Goal: Navigation & Orientation: Find specific page/section

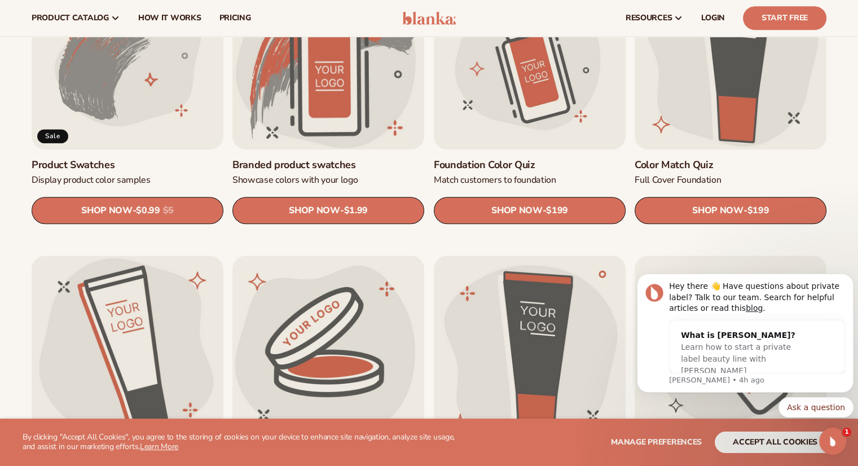
scroll to position [736, 0]
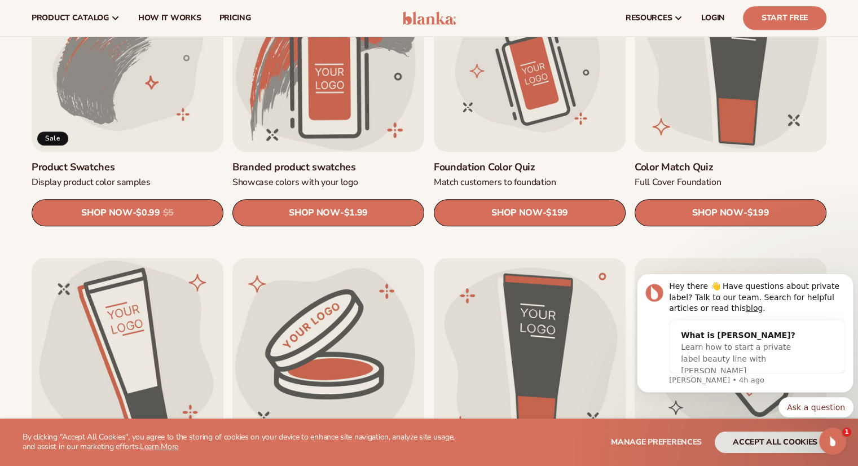
click at [135, 161] on link "Product Swatches" at bounding box center [128, 167] width 192 height 13
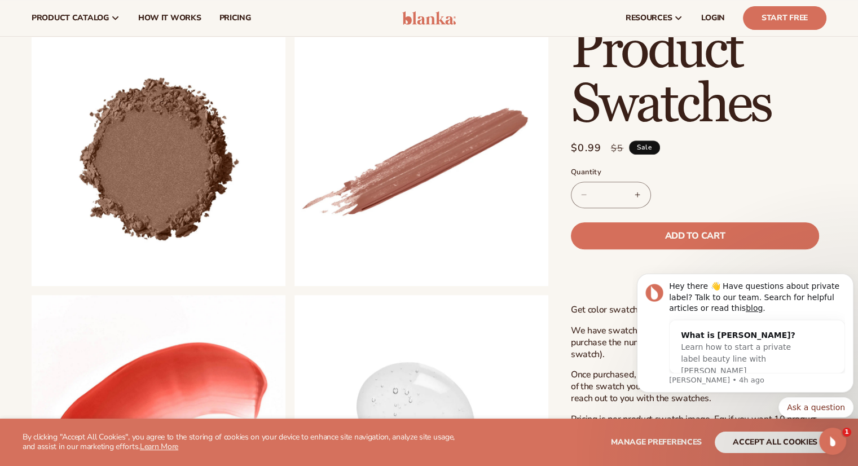
scroll to position [431, 0]
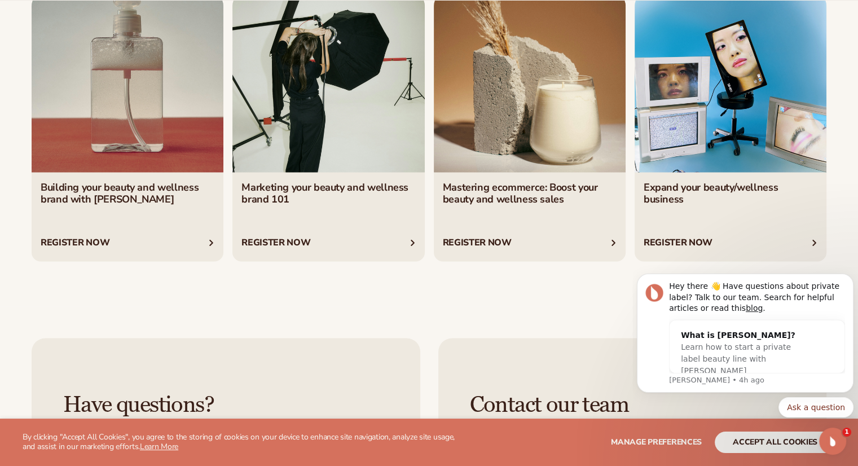
scroll to position [2062, 0]
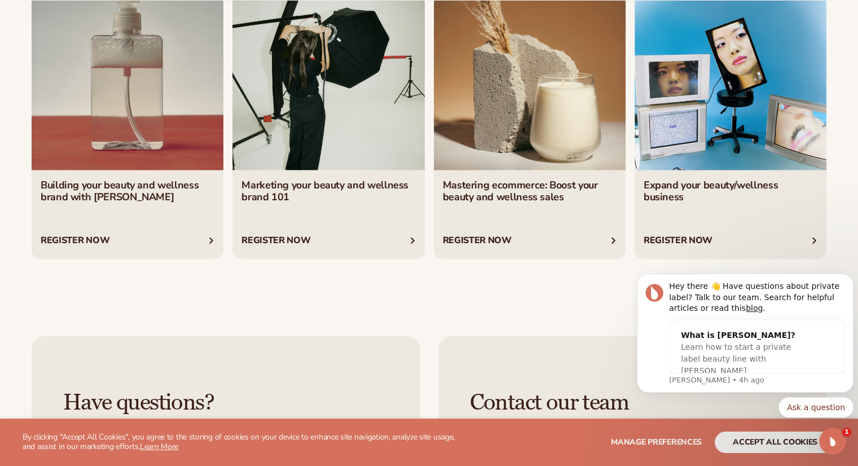
click at [690, 176] on link "4 / 4" at bounding box center [730, 124] width 192 height 269
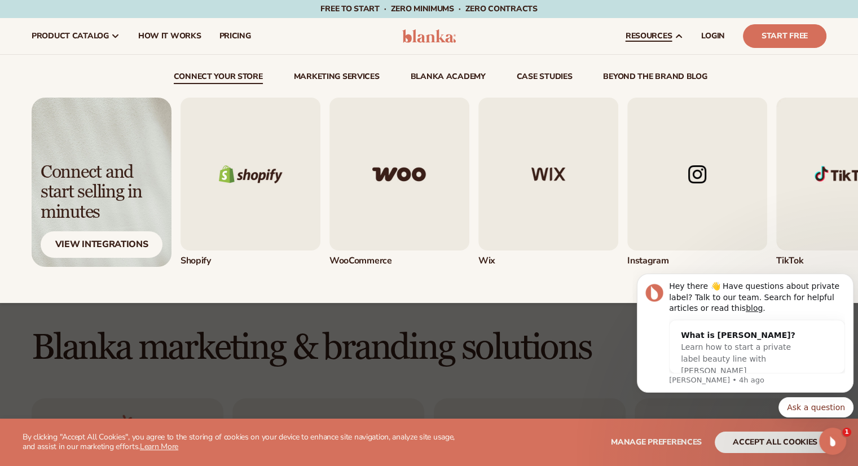
click at [235, 233] on img "1 / 5" at bounding box center [250, 174] width 140 height 153
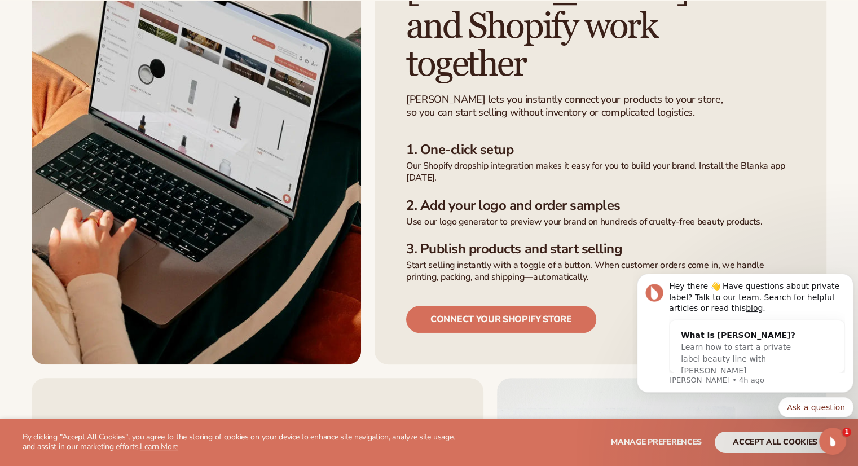
scroll to position [377, 0]
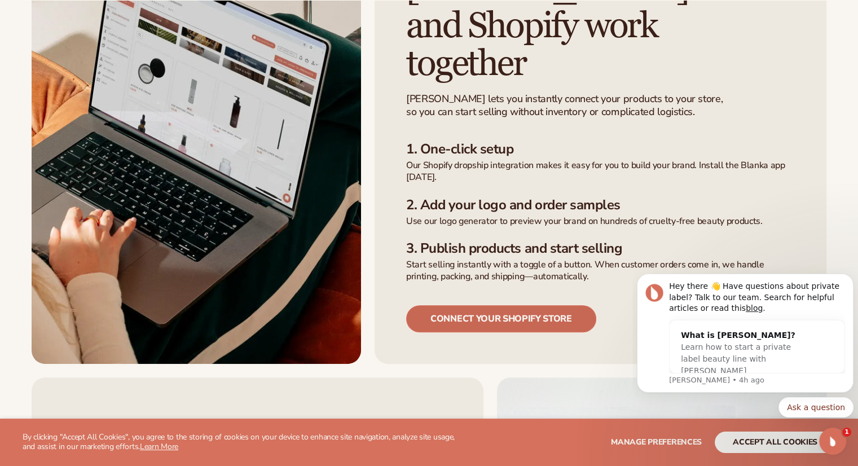
click at [460, 305] on link "Connect your shopify store" at bounding box center [501, 318] width 190 height 27
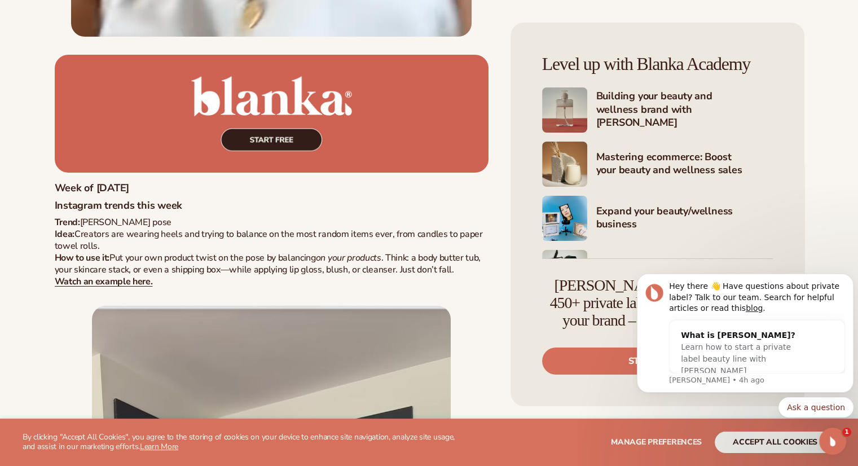
scroll to position [8419, 0]
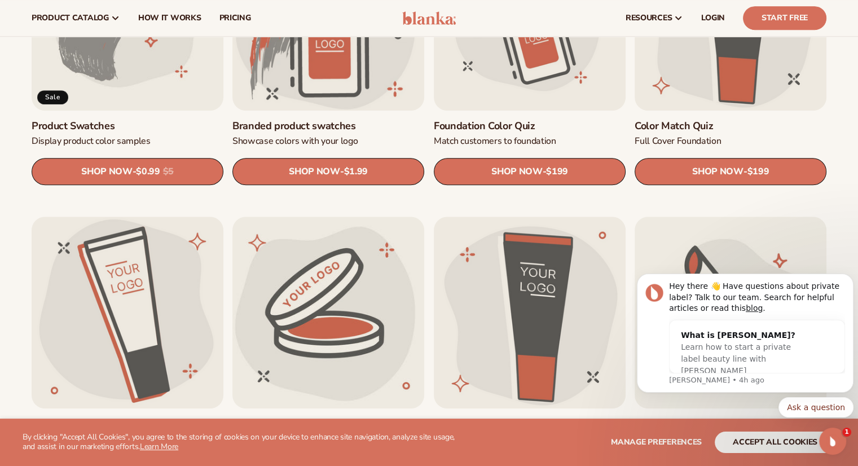
scroll to position [777, 0]
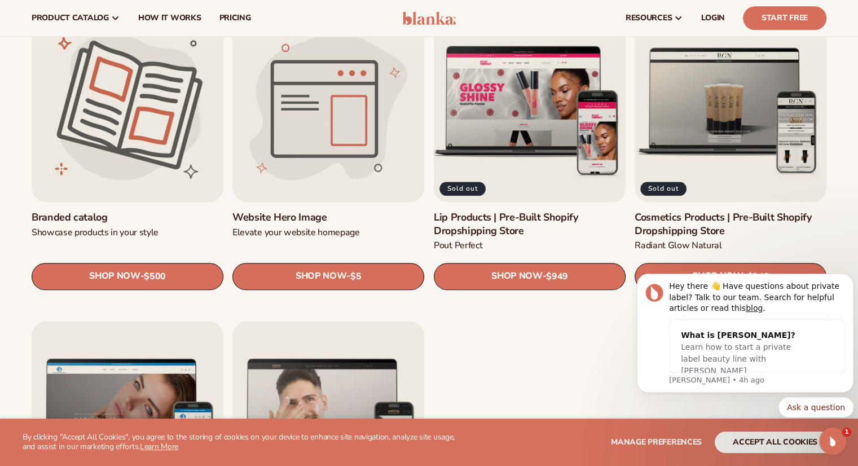
scroll to position [1278, 0]
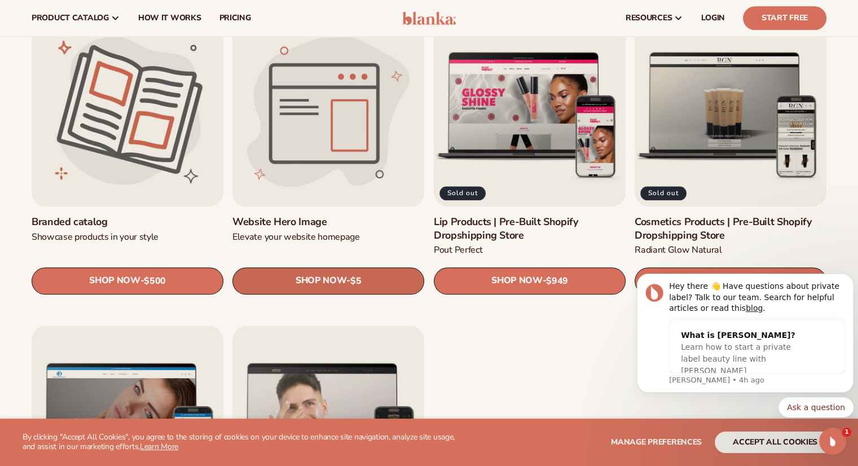
click at [284, 280] on link "SHOP NOW - Regular price $5 Sale price $5 Regular price Unit price / per" at bounding box center [328, 280] width 192 height 27
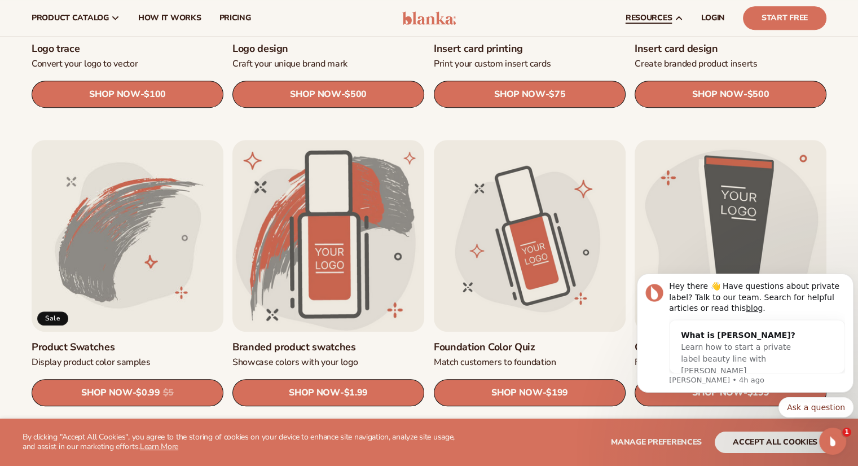
scroll to position [490, 0]
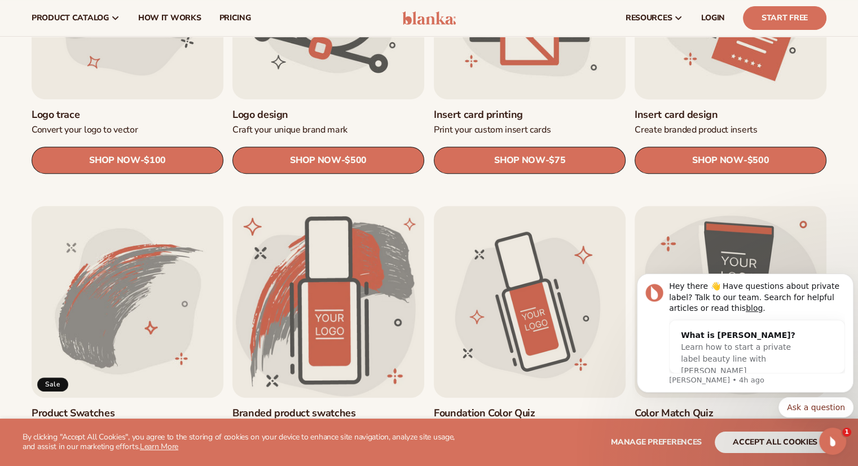
click at [675, 121] on link "Insert card design" at bounding box center [730, 114] width 192 height 13
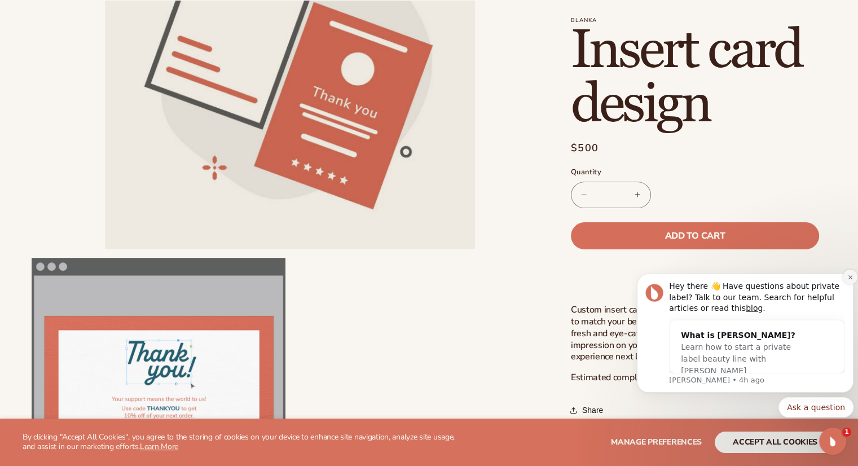
click at [852, 279] on icon "Dismiss notification" at bounding box center [850, 277] width 6 height 6
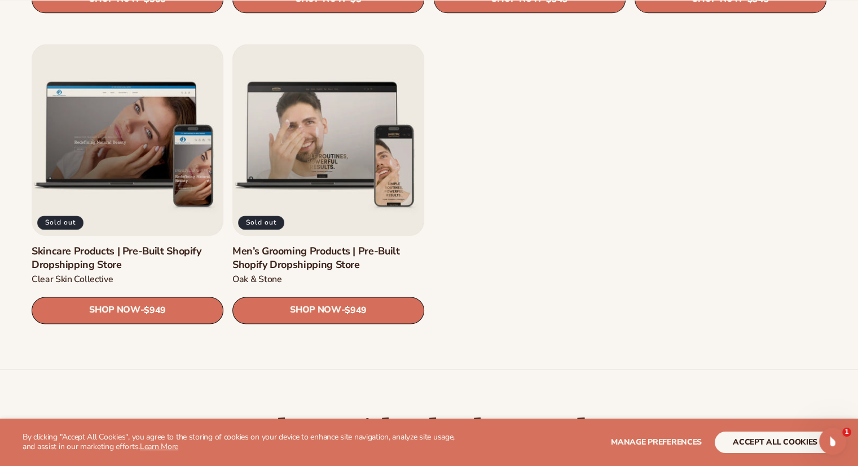
scroll to position [1637, 0]
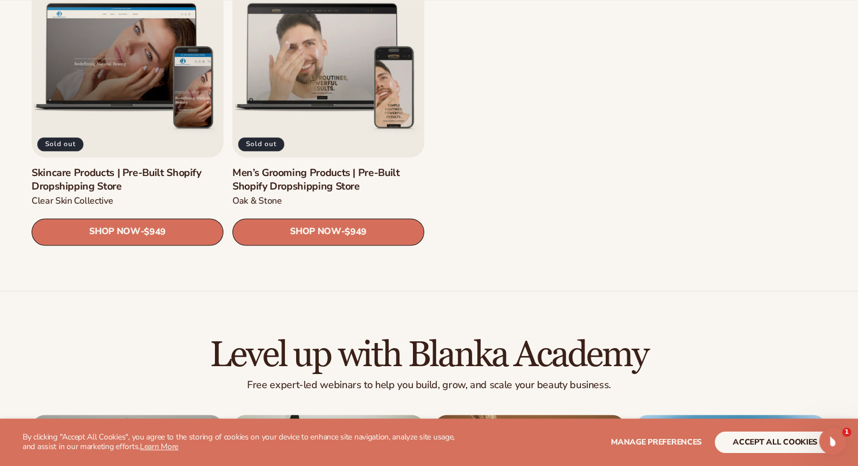
drag, startPoint x: 382, startPoint y: 209, endPoint x: 576, endPoint y: 265, distance: 202.0
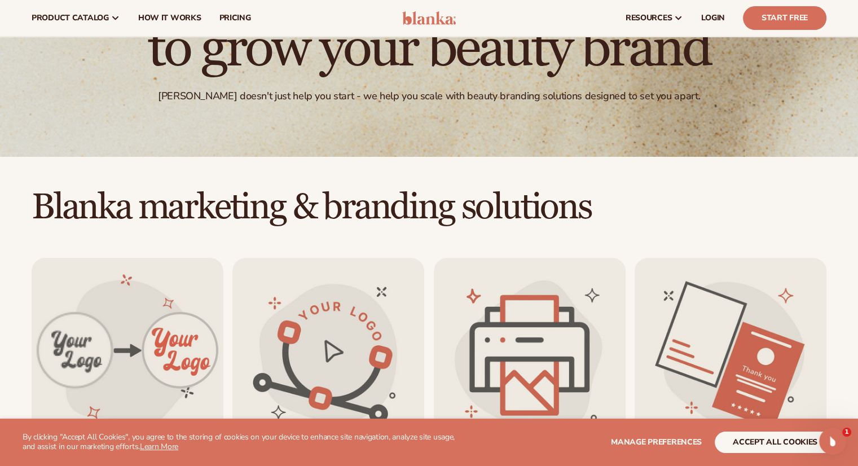
scroll to position [0, 0]
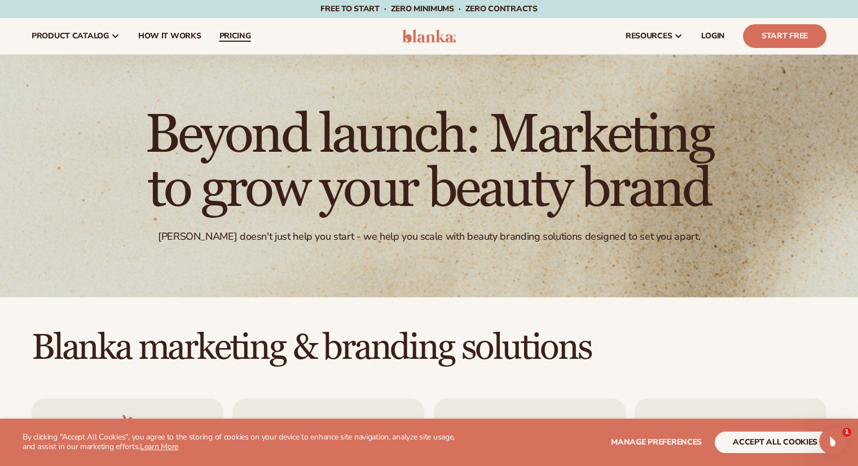
click at [228, 47] on link "pricing" at bounding box center [235, 36] width 50 height 36
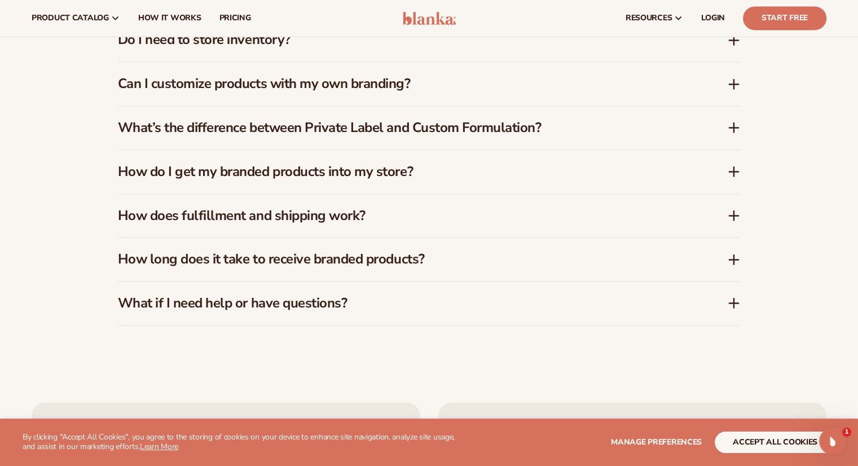
scroll to position [1748, 0]
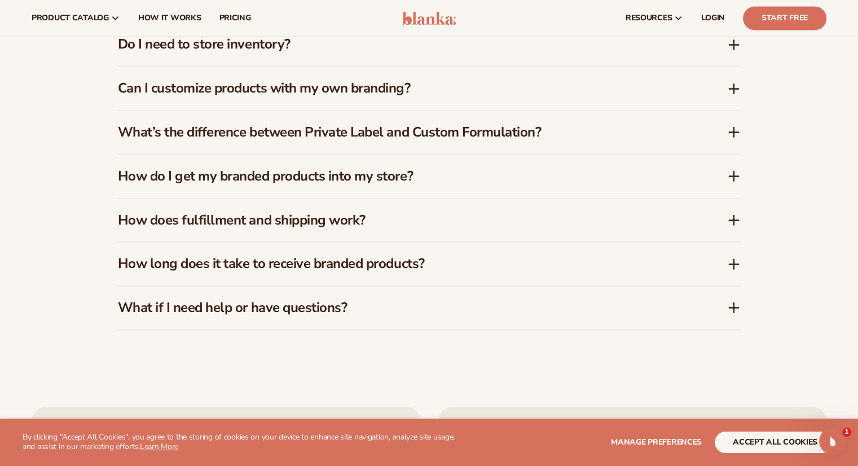
click at [241, 259] on h3 "How long does it take to receive branded products?" at bounding box center [405, 263] width 575 height 16
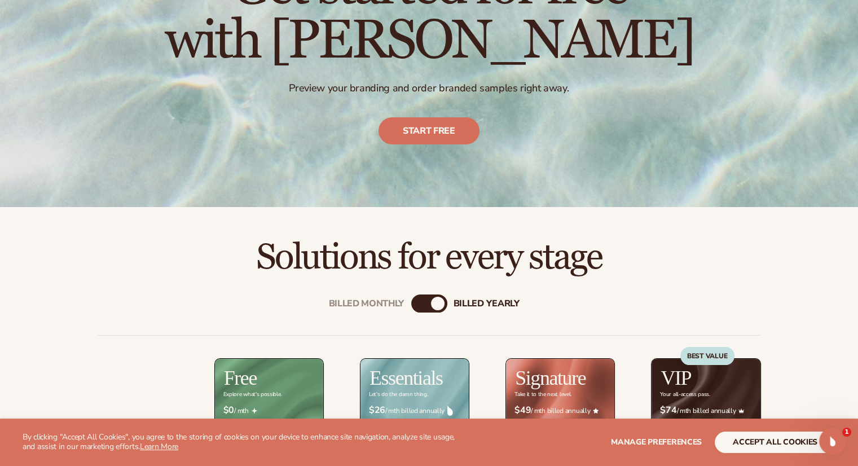
scroll to position [0, 0]
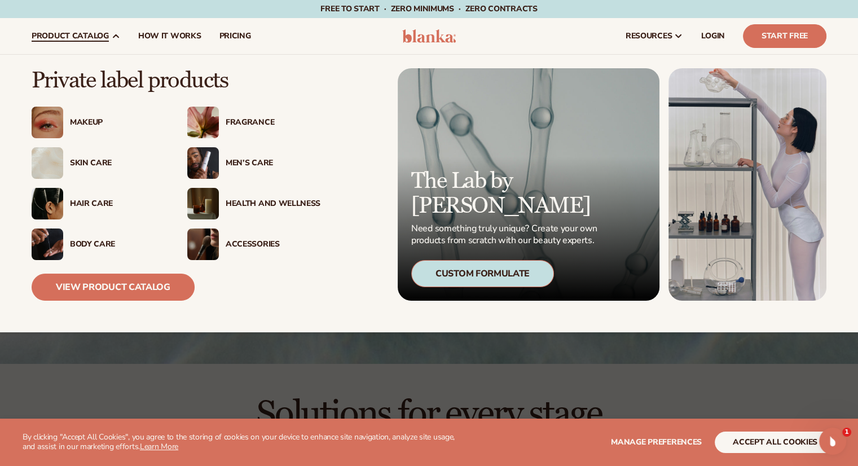
click at [86, 41] on link "product catalog" at bounding box center [76, 36] width 107 height 36
click at [83, 125] on div "Makeup" at bounding box center [117, 123] width 95 height 10
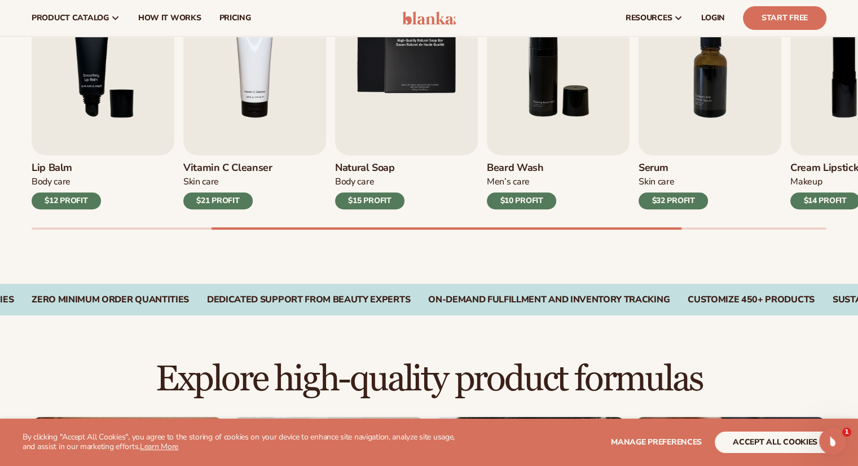
scroll to position [430, 0]
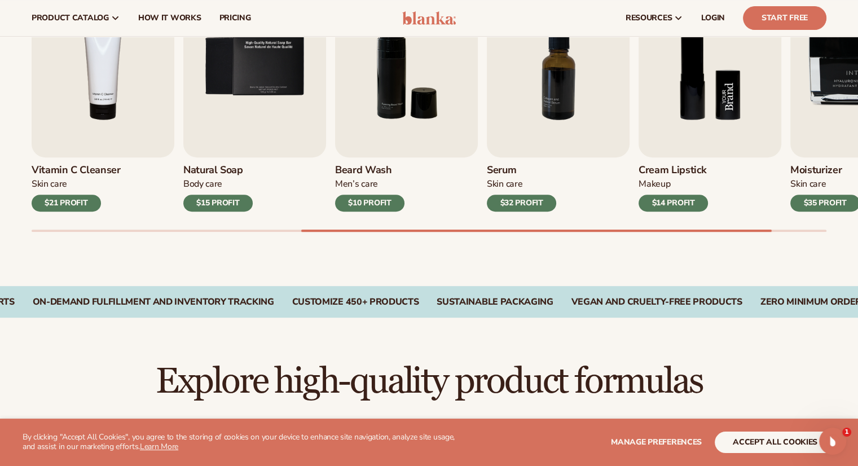
click at [714, 125] on img "8 / 9" at bounding box center [709, 66] width 143 height 182
click at [677, 207] on div "$14 PROFIT" at bounding box center [672, 203] width 69 height 17
click at [690, 117] on img "8 / 9" at bounding box center [709, 66] width 143 height 182
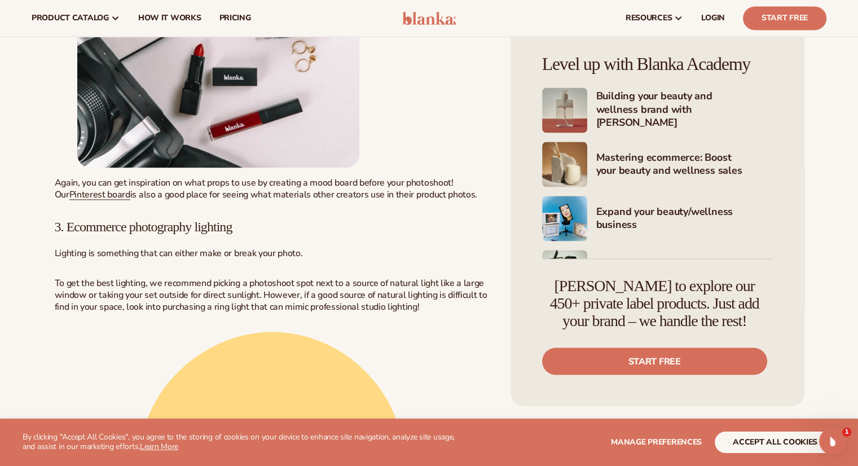
scroll to position [6172, 0]
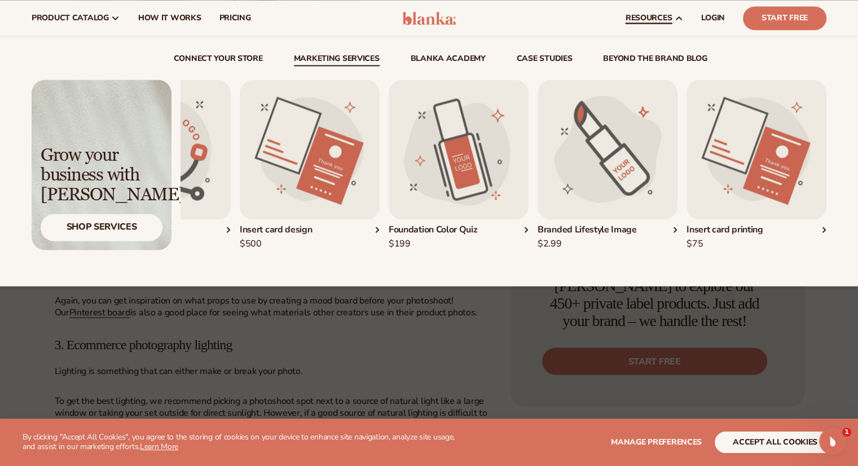
click at [745, 171] on img "5 / 5" at bounding box center [756, 149] width 140 height 140
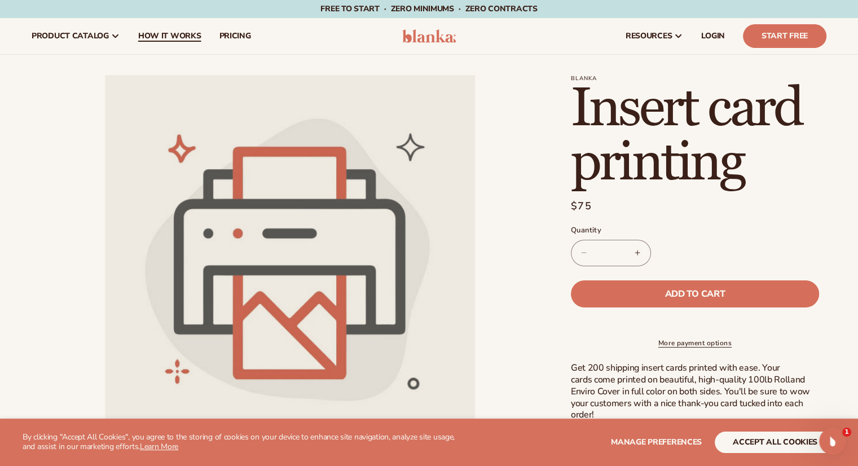
click at [197, 36] on span "How It Works" at bounding box center [169, 36] width 63 height 9
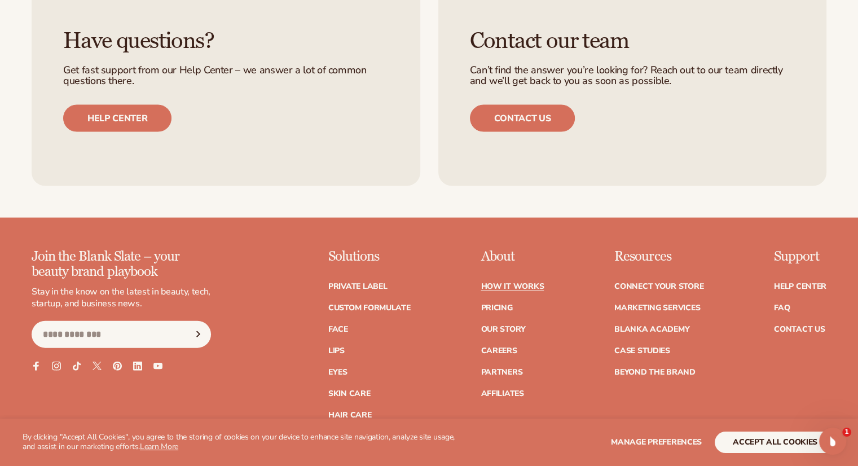
scroll to position [2446, 0]
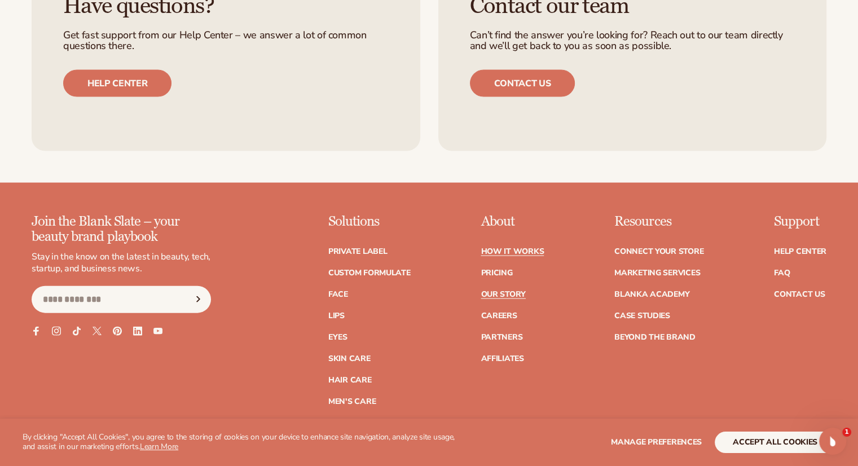
click at [493, 296] on link "Our Story" at bounding box center [502, 294] width 45 height 8
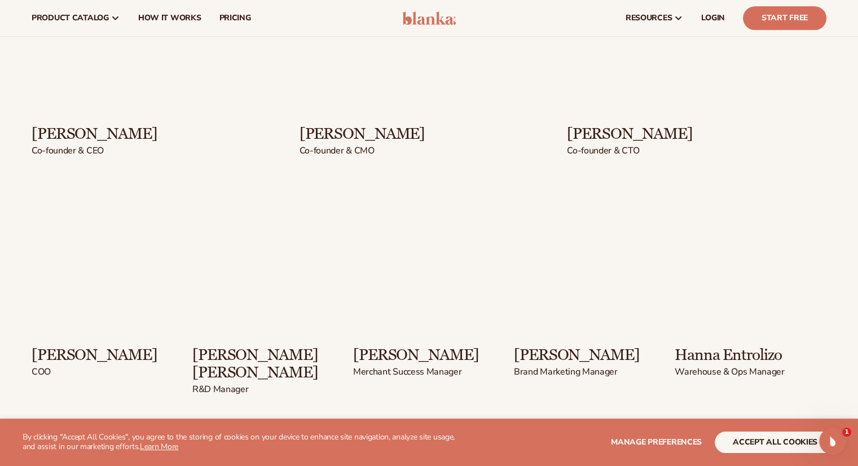
scroll to position [1371, 0]
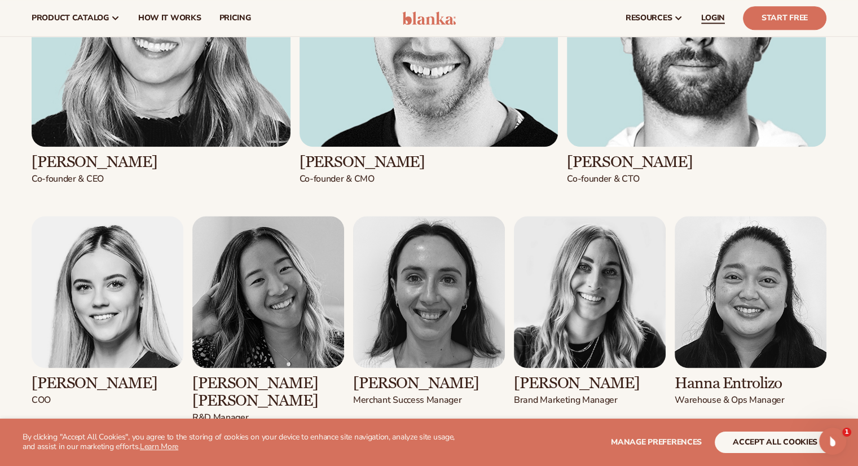
click at [717, 19] on span "LOGIN" at bounding box center [713, 18] width 24 height 9
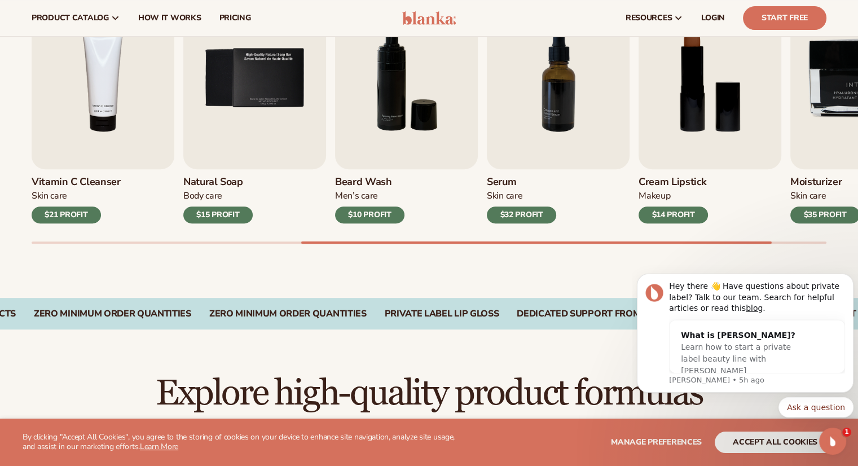
scroll to position [366, 0]
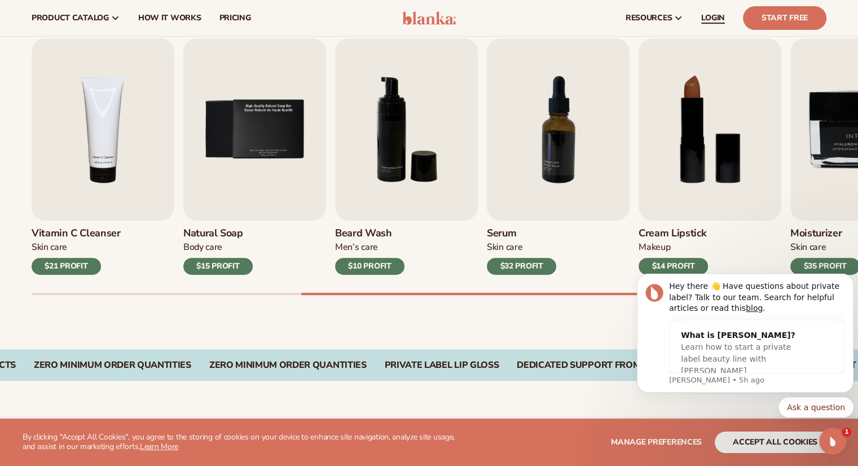
click at [715, 17] on span "LOGIN" at bounding box center [713, 18] width 24 height 9
